Goal: Information Seeking & Learning: Learn about a topic

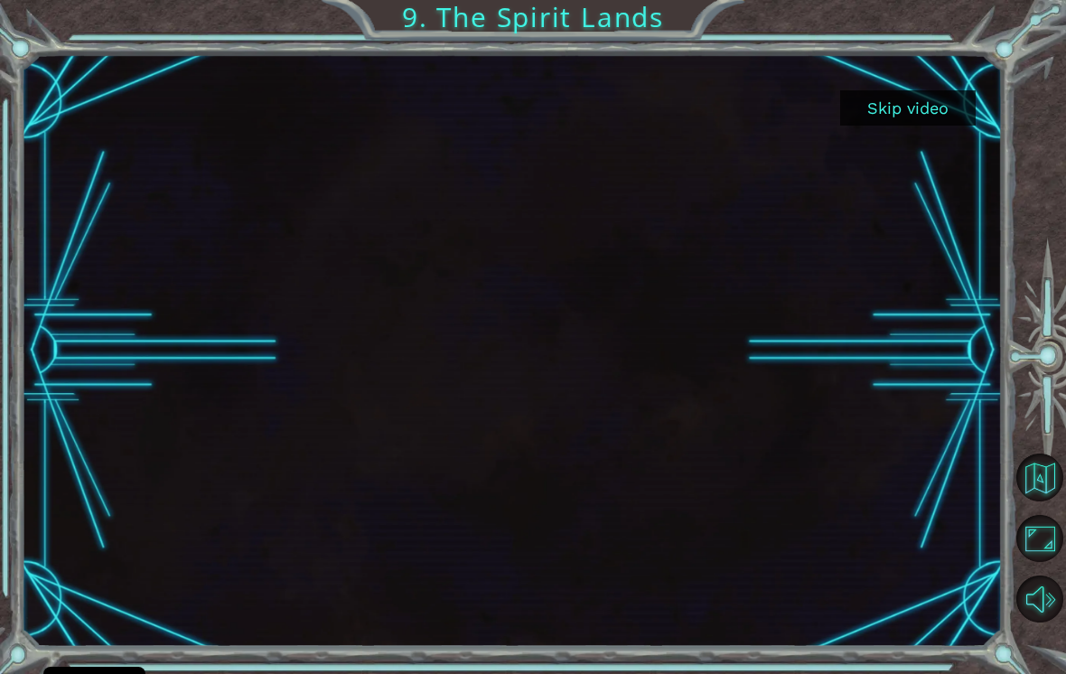
click at [936, 111] on button "Skip video" at bounding box center [908, 107] width 136 height 35
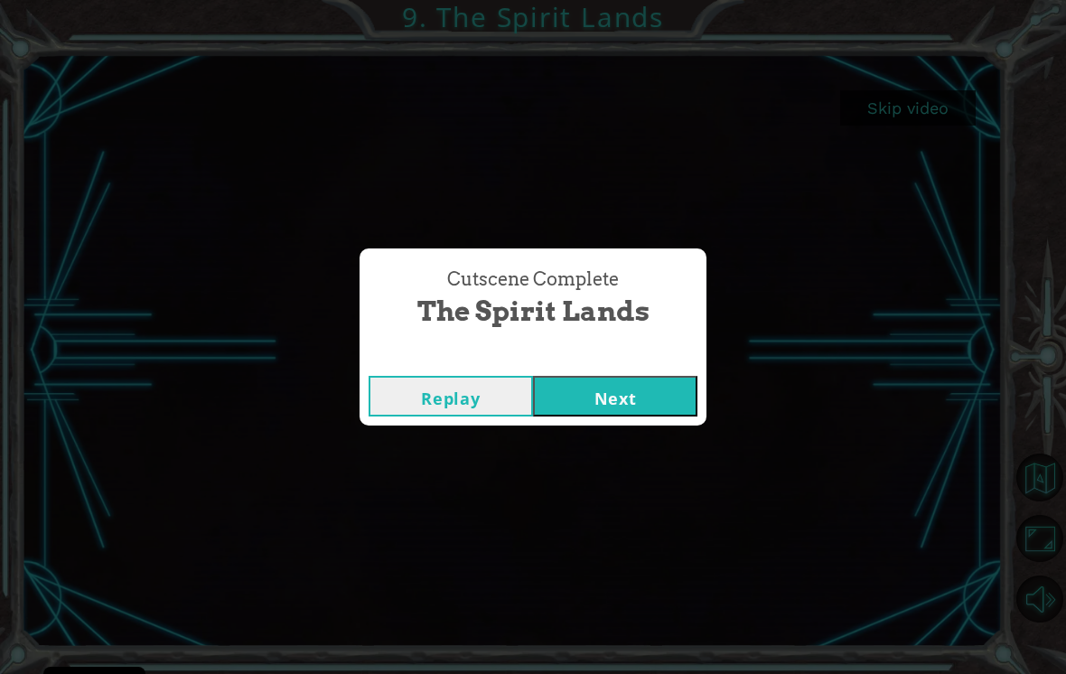
click at [617, 402] on button "Next" at bounding box center [615, 396] width 164 height 41
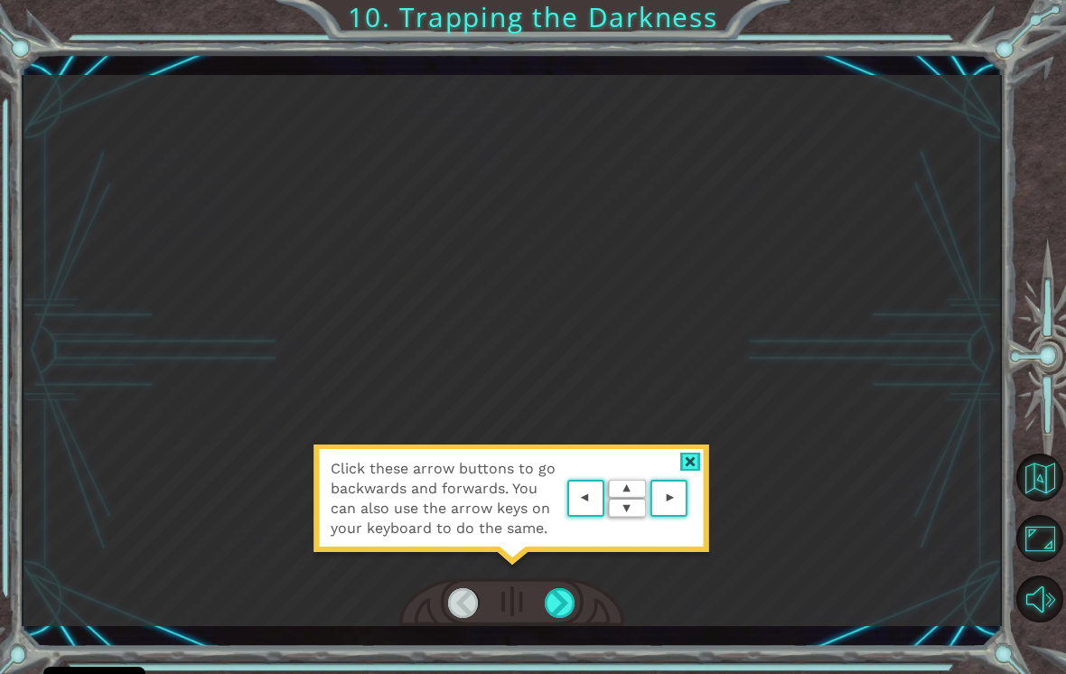
click at [695, 467] on div at bounding box center [690, 462] width 21 height 19
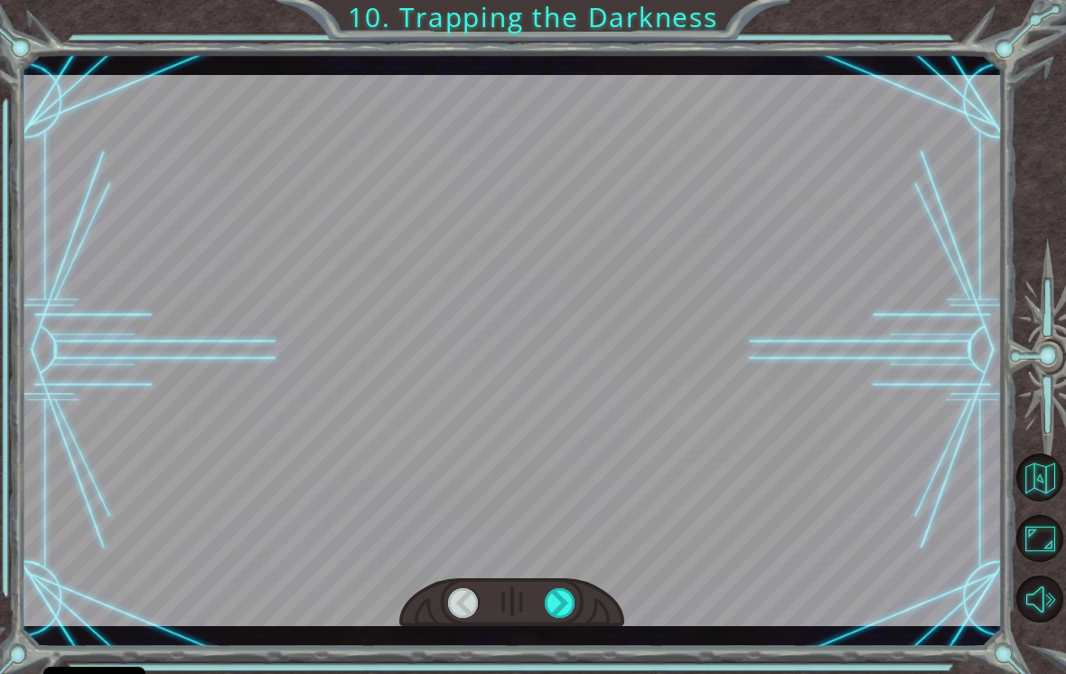
click at [567, 609] on div at bounding box center [560, 603] width 31 height 30
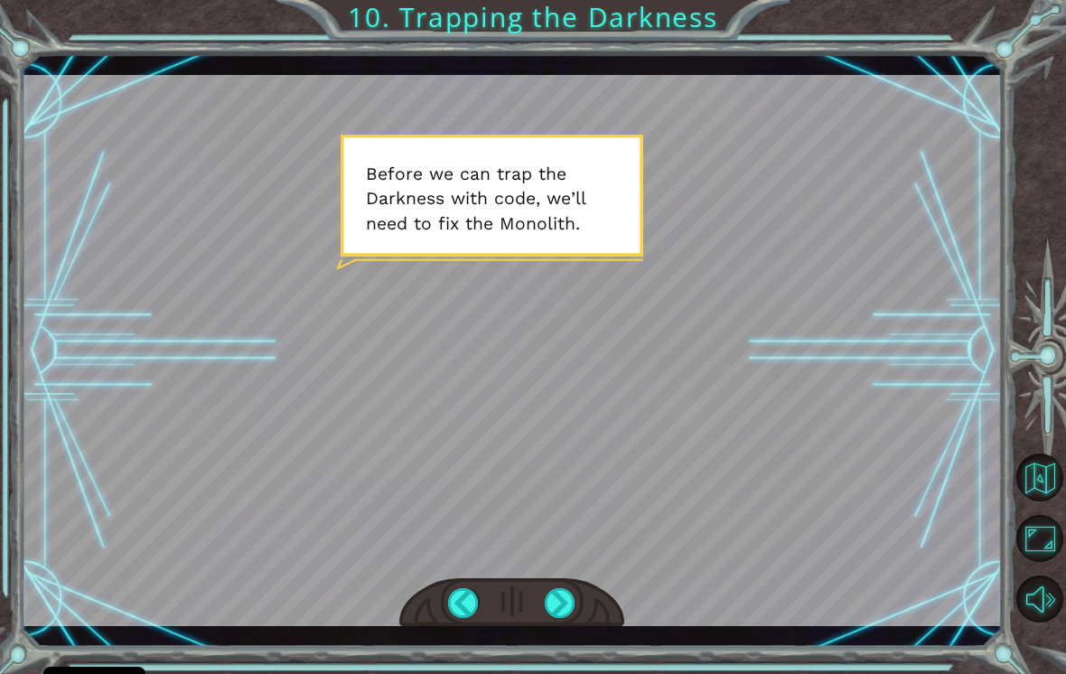
click at [569, 597] on div at bounding box center [560, 603] width 31 height 30
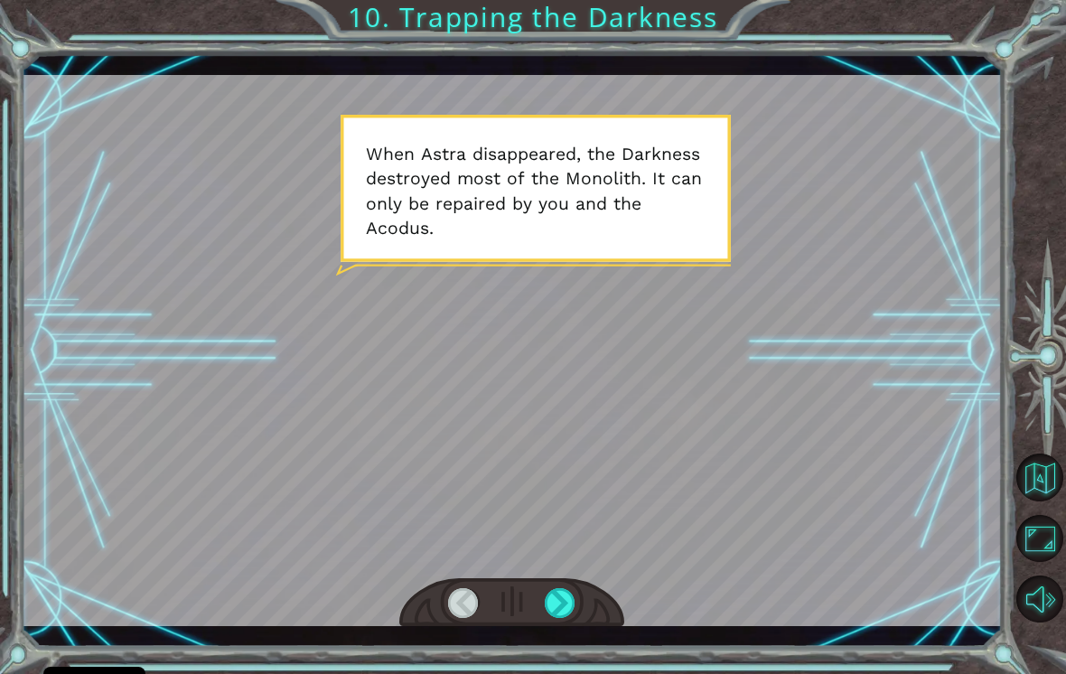
click at [573, 599] on div at bounding box center [560, 603] width 31 height 30
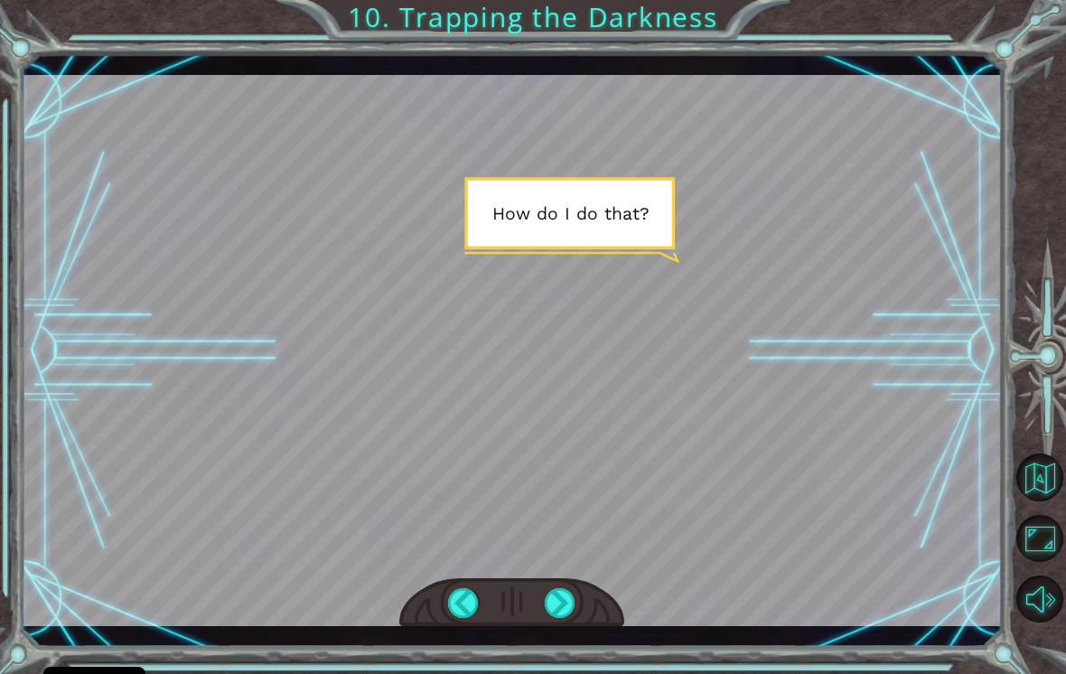
click at [557, 604] on div at bounding box center [560, 603] width 31 height 30
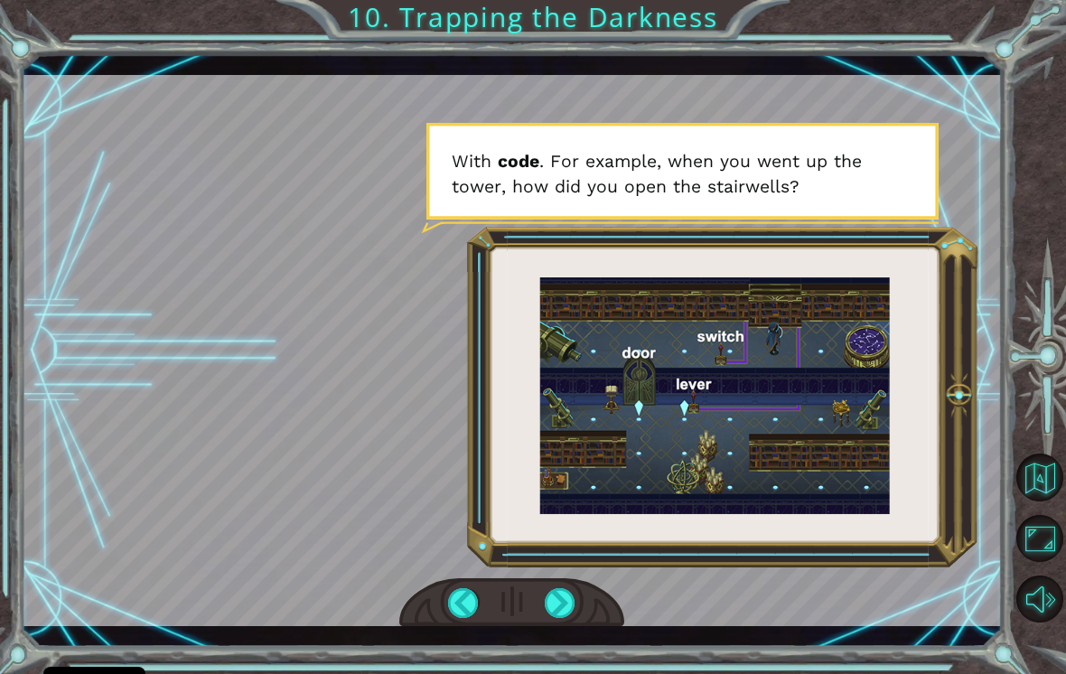
click at [574, 589] on div at bounding box center [560, 603] width 31 height 30
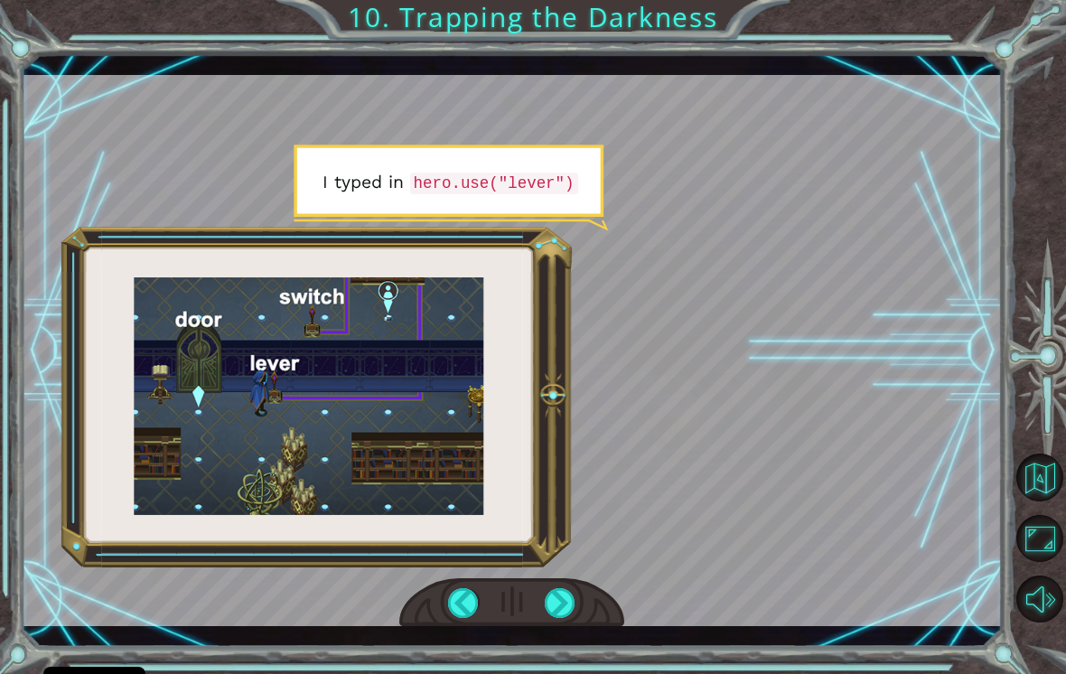
click at [561, 601] on div at bounding box center [560, 603] width 31 height 30
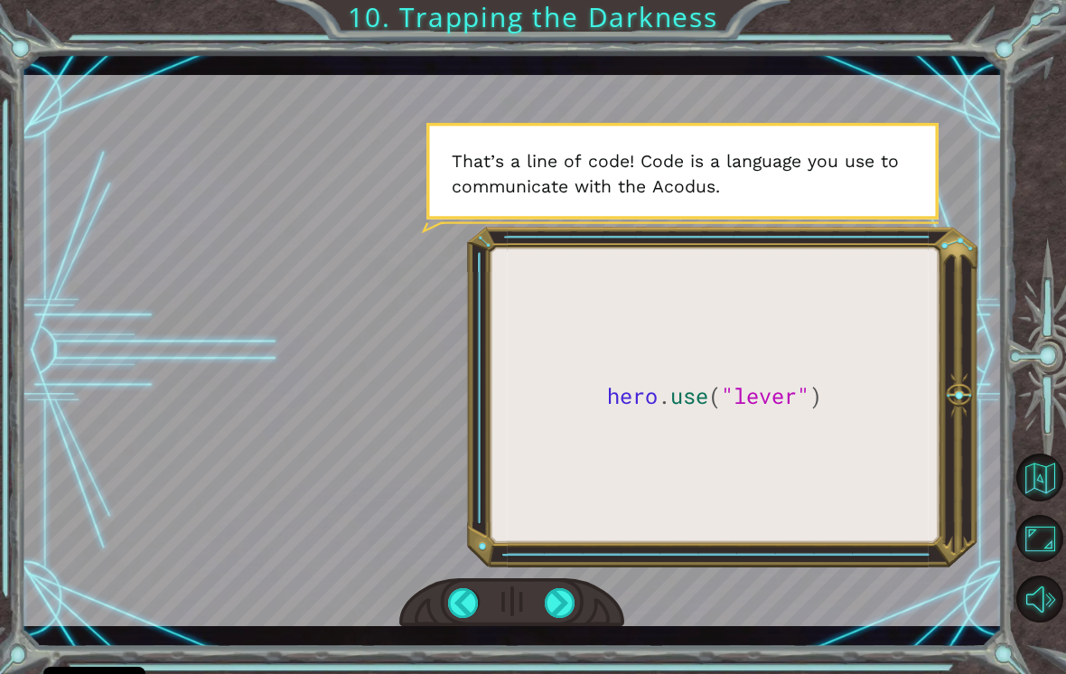
click at [567, 607] on div at bounding box center [560, 603] width 31 height 30
